Goal: Task Accomplishment & Management: Manage account settings

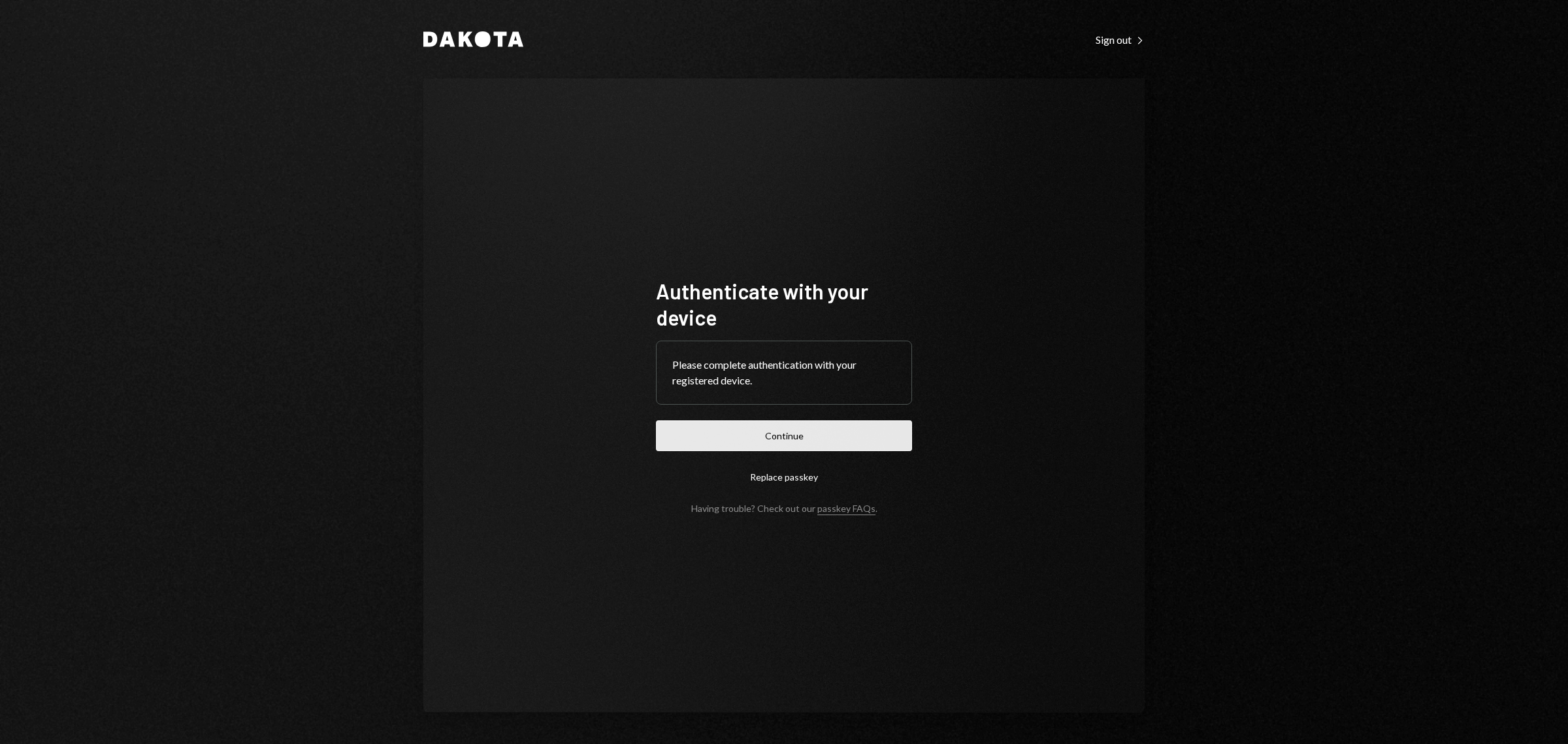
click at [805, 440] on button "Continue" at bounding box center [784, 436] width 256 height 31
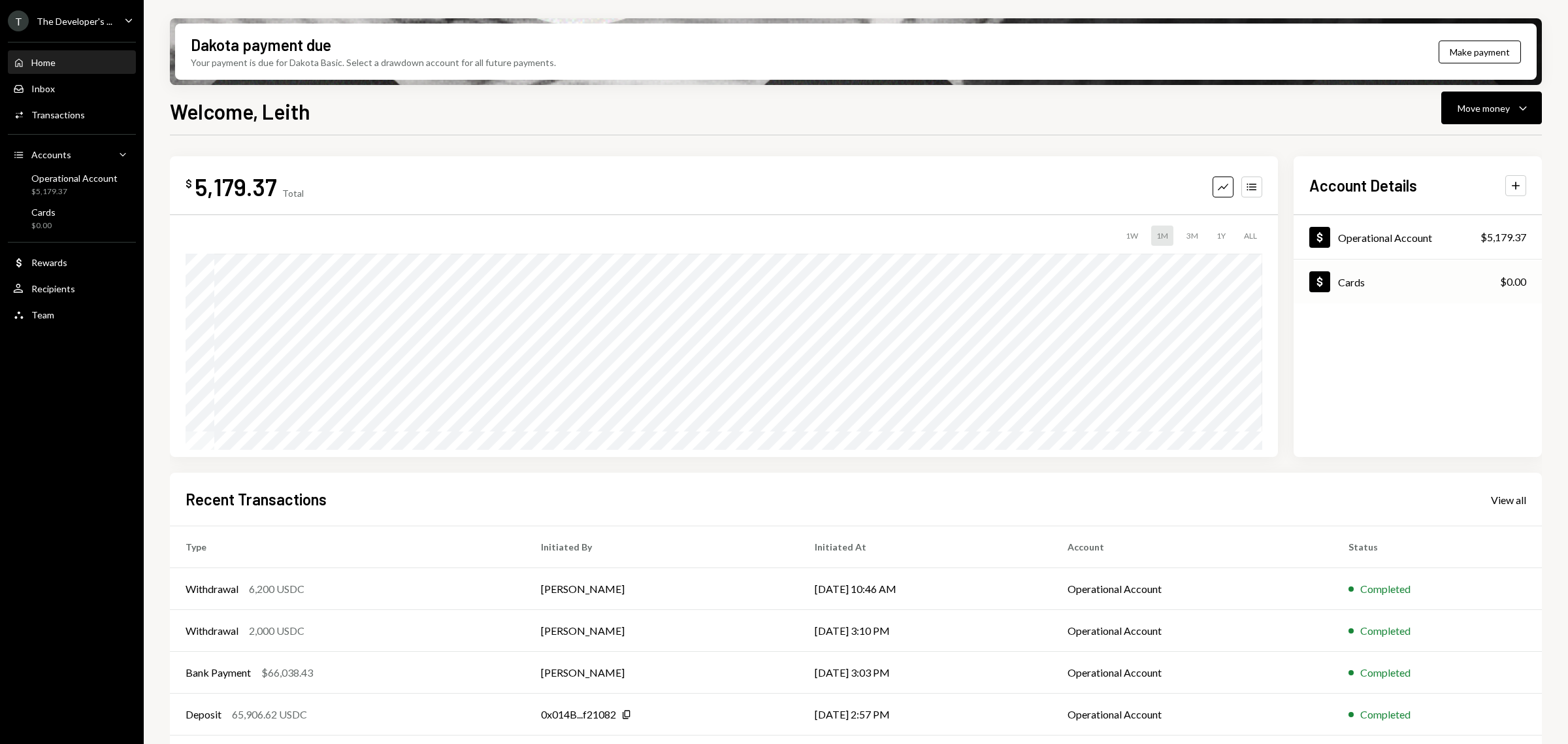
click at [1396, 286] on div "Dollar Cards $0.00" at bounding box center [1418, 283] width 249 height 43
